Goal: Check status

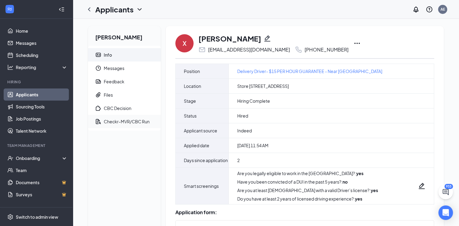
click at [115, 123] on div "Checkr-MVR/CBC Run" at bounding box center [127, 122] width 46 height 6
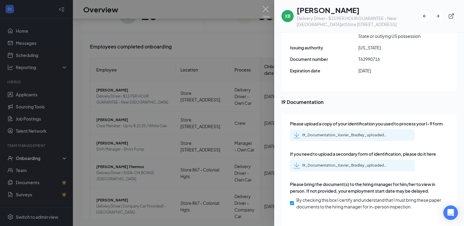
scroll to position [941, 0]
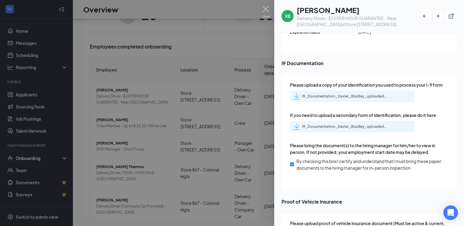
click at [329, 94] on div "I9_Documentation_Xavier_Bradley_uploadedfile_20250914.pdf.pdf" at bounding box center [344, 96] width 85 height 5
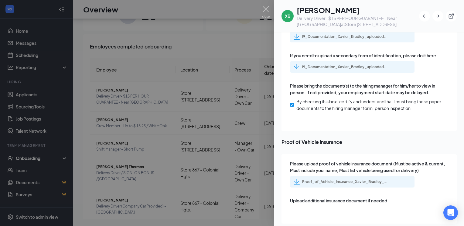
scroll to position [1001, 0]
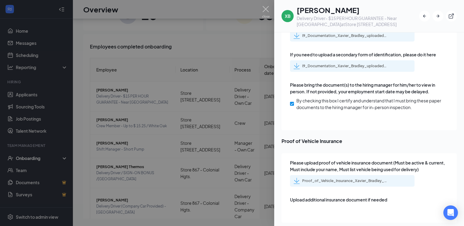
click at [356, 179] on div "Proof_of_Vehicle_Insurance_Xavier_Bradley_uploadedfile_20250914.pdf.pdf" at bounding box center [344, 181] width 85 height 5
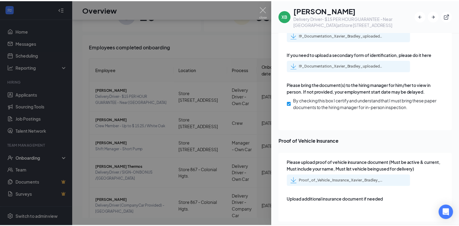
scroll to position [971, 0]
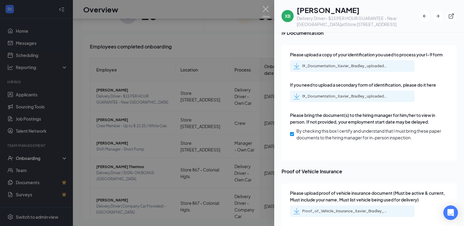
click at [346, 94] on div "I9_Documentation_Xavier_Bradley_uploadedfile_20250914.pdf.pdf" at bounding box center [344, 96] width 85 height 5
click at [266, 8] on img at bounding box center [266, 12] width 8 height 12
